Goal: Transaction & Acquisition: Purchase product/service

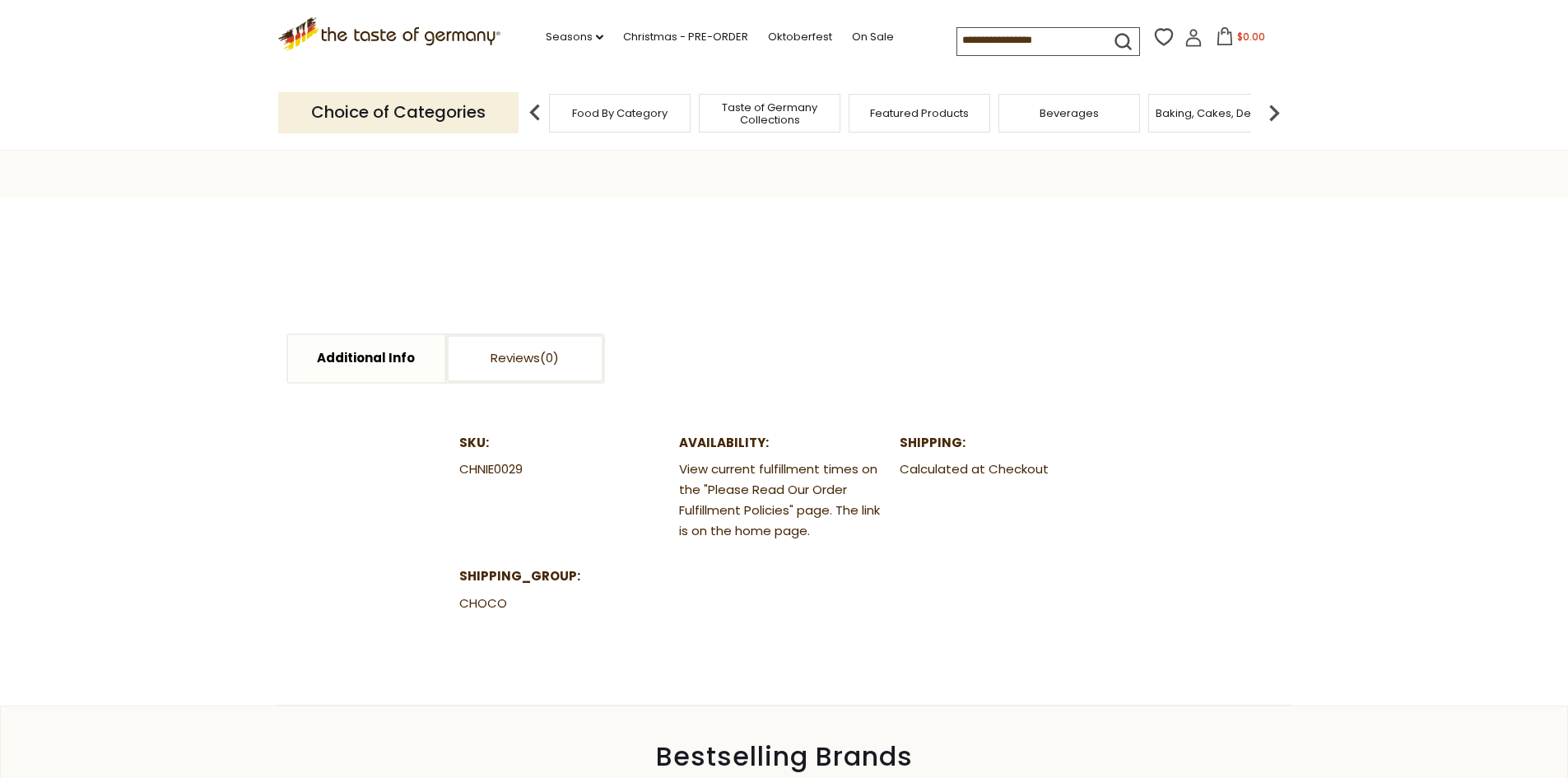
scroll to position [741, 0]
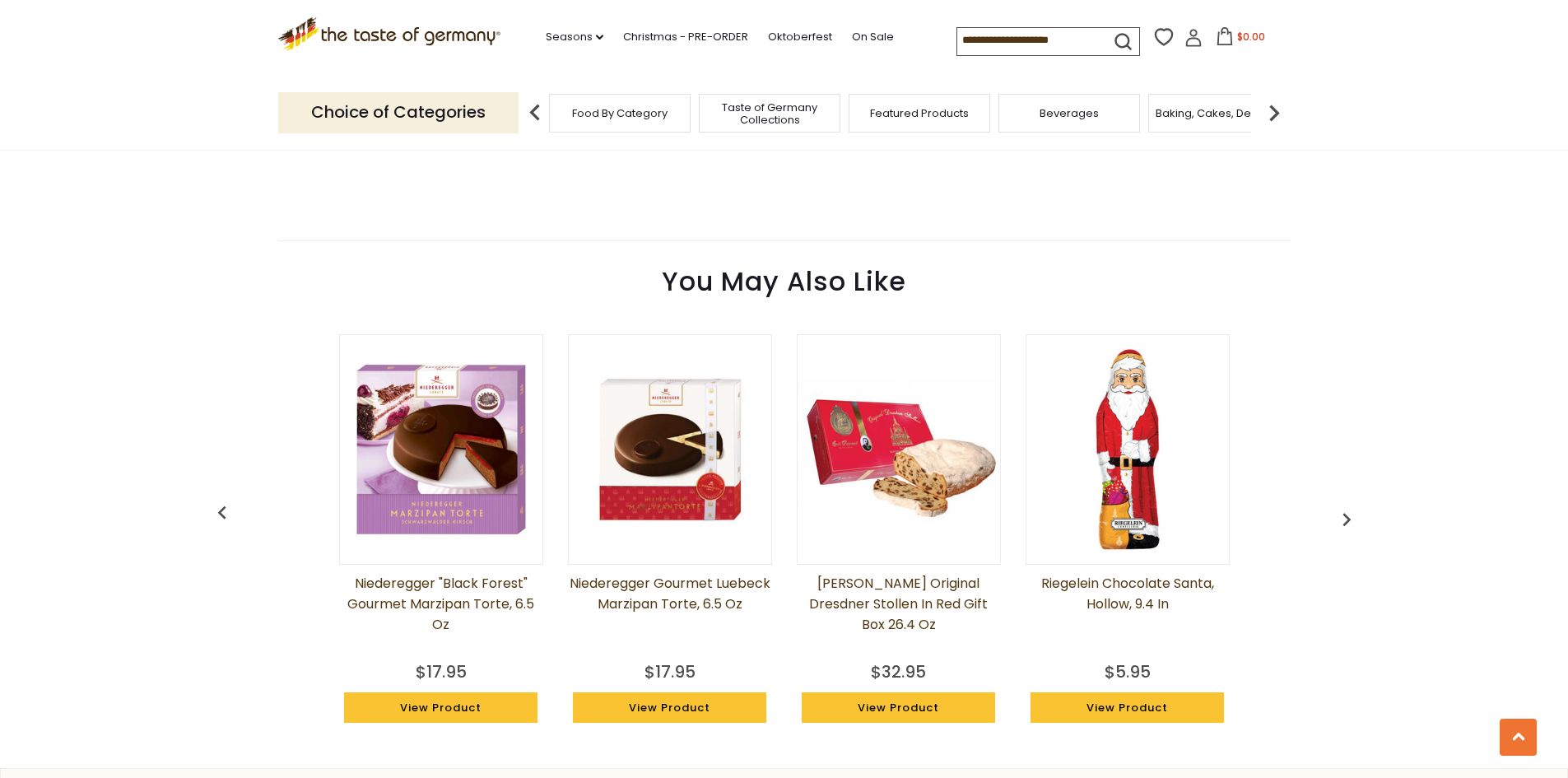
scroll to position [1152, 0]
